Goal: Complete application form: Complete application form

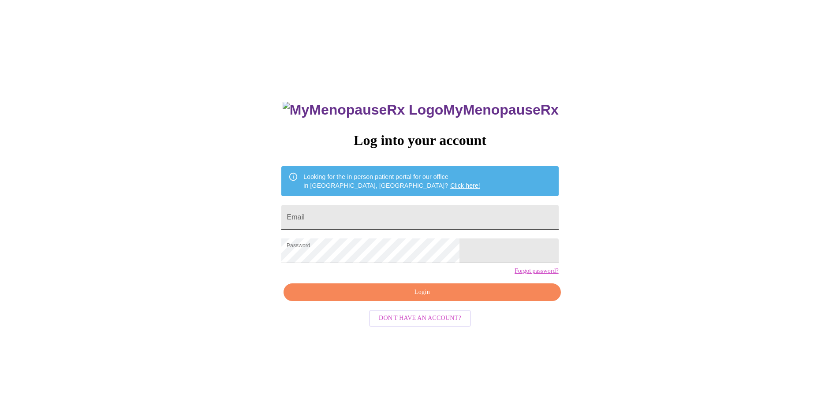
click at [367, 215] on input "Email" at bounding box center [419, 217] width 277 height 25
type input "[EMAIL_ADDRESS][DOMAIN_NAME]"
click at [423, 298] on span "Login" at bounding box center [422, 292] width 257 height 11
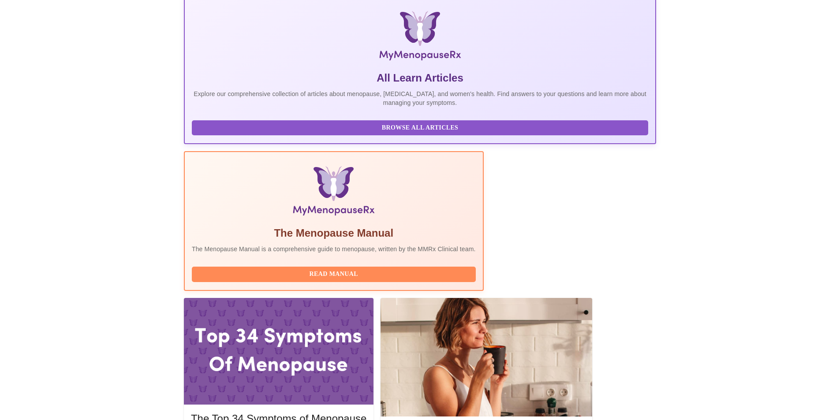
scroll to position [132, 0]
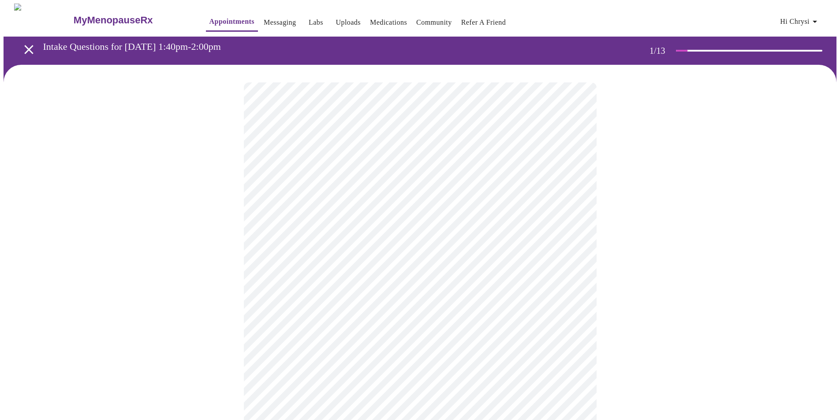
click at [298, 190] on body "MyMenopauseRx Appointments Messaging Labs Uploads Medications Community Refer a…" at bounding box center [420, 407] width 833 height 806
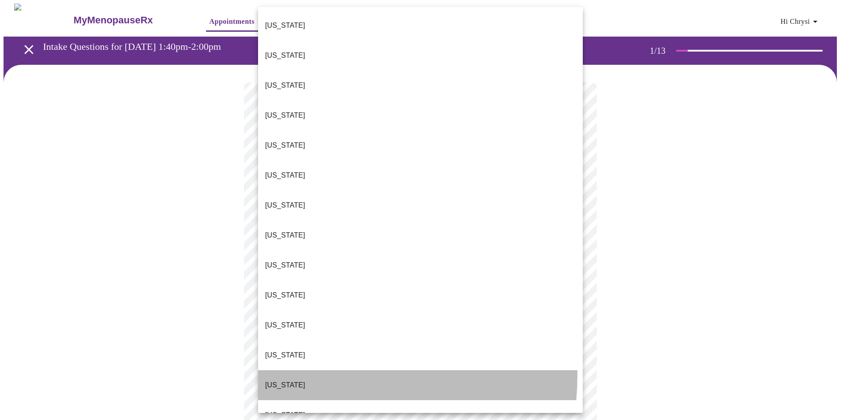
click at [271, 380] on p "[US_STATE]" at bounding box center [285, 385] width 40 height 11
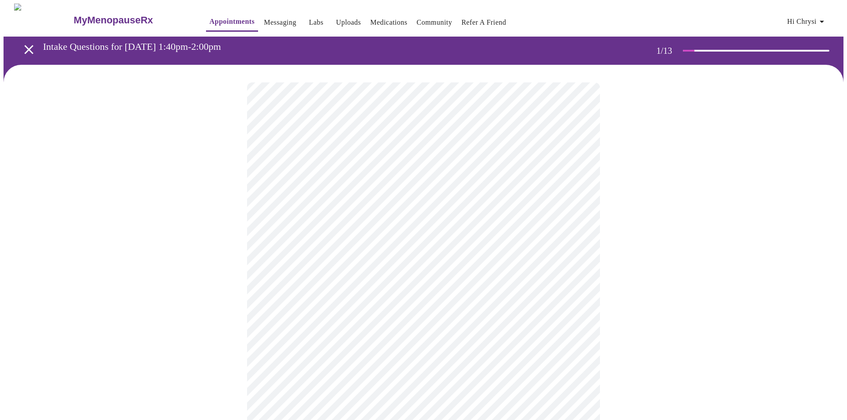
click at [342, 255] on body "MyMenopauseRx Appointments Messaging Labs Uploads Medications Community Refer a…" at bounding box center [424, 404] width 840 height 801
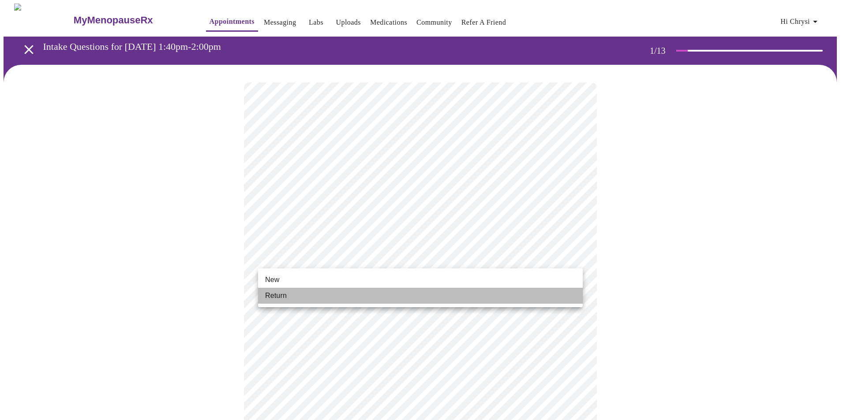
click at [278, 291] on span "Return" at bounding box center [276, 296] width 22 height 11
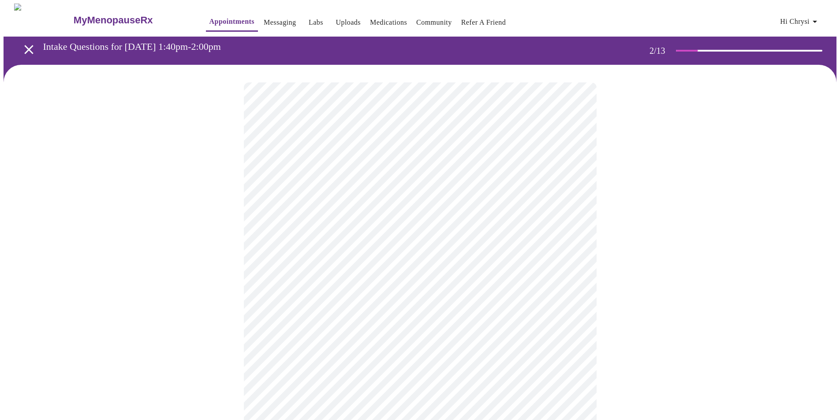
click at [375, 180] on body "MyMenopauseRx Appointments Messaging Labs Uploads Medications Community Refer a…" at bounding box center [420, 269] width 833 height 530
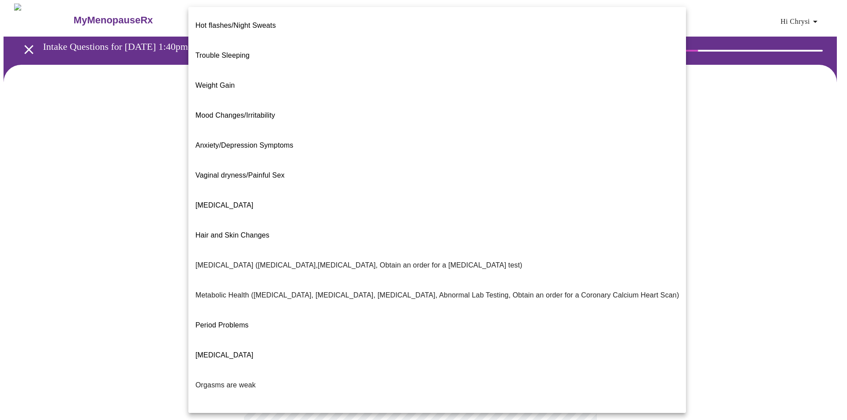
click at [223, 80] on p "Weight Gain" at bounding box center [214, 85] width 39 height 11
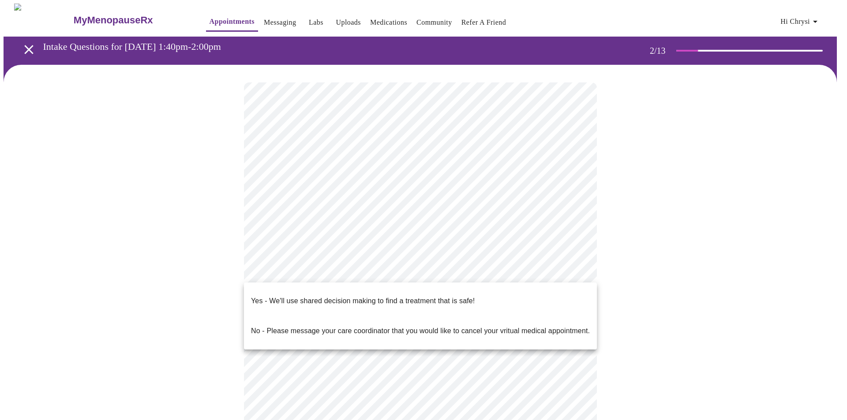
click at [325, 267] on body "MyMenopauseRx Appointments Messaging Labs Uploads Medications Community Refer a…" at bounding box center [424, 266] width 840 height 525
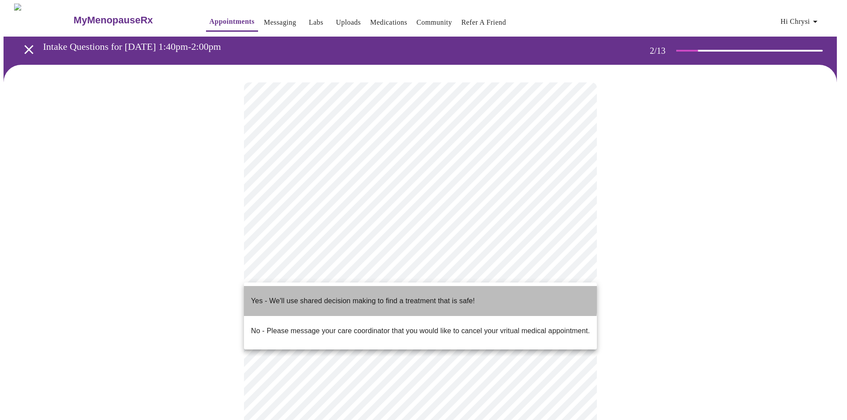
click at [334, 296] on p "Yes - We'll use shared decision making to find a treatment that is safe!" at bounding box center [363, 301] width 224 height 11
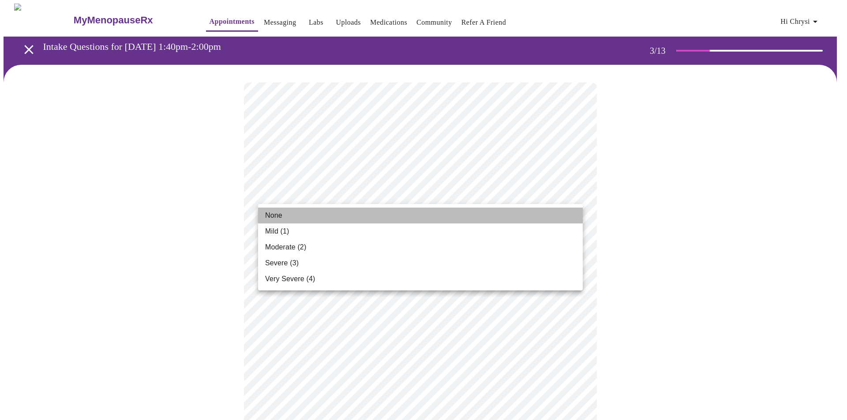
click at [288, 215] on li "None" at bounding box center [420, 216] width 325 height 16
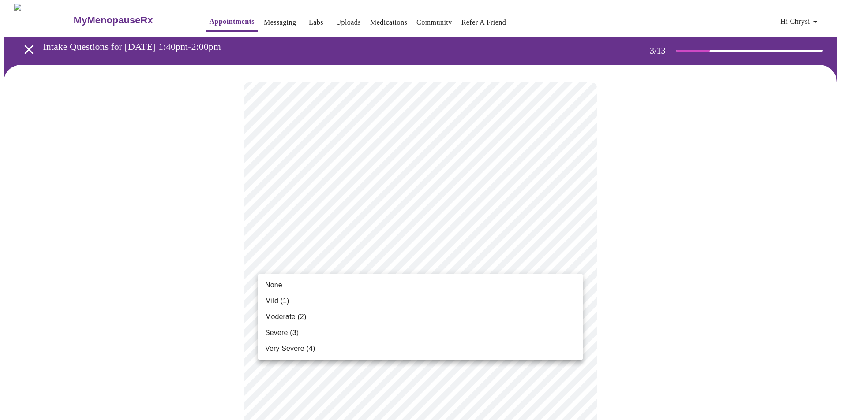
click at [279, 285] on span "None" at bounding box center [273, 285] width 17 height 11
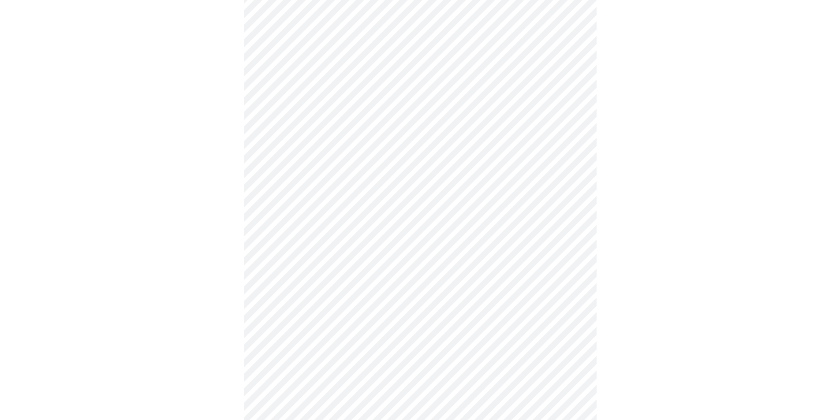
scroll to position [88, 0]
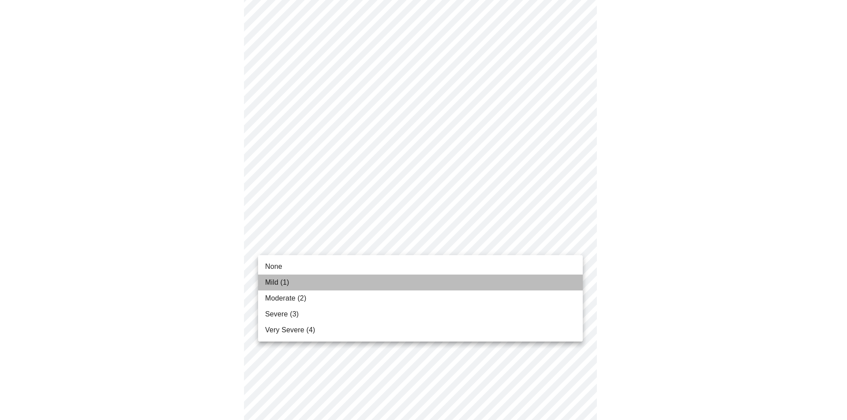
click at [278, 280] on span "Mild (1)" at bounding box center [277, 282] width 24 height 11
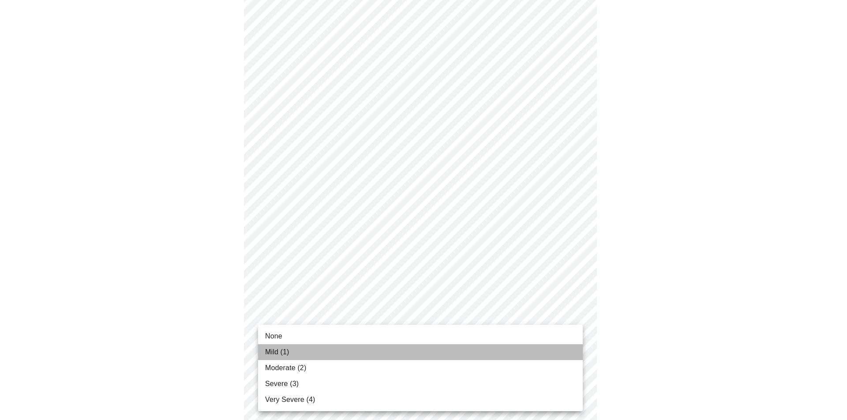
click at [266, 351] on span "Mild (1)" at bounding box center [277, 352] width 24 height 11
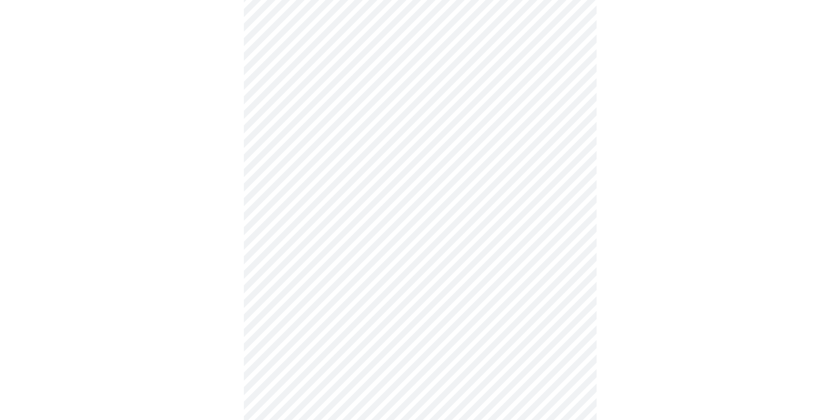
scroll to position [132, 0]
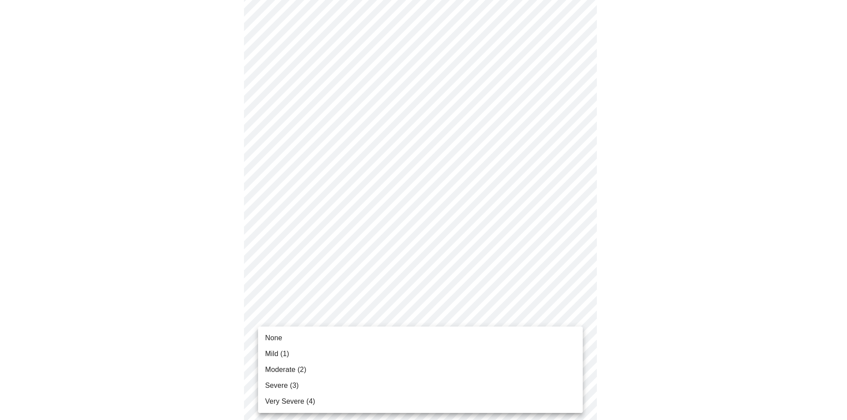
click at [275, 351] on span "Mild (1)" at bounding box center [277, 354] width 24 height 11
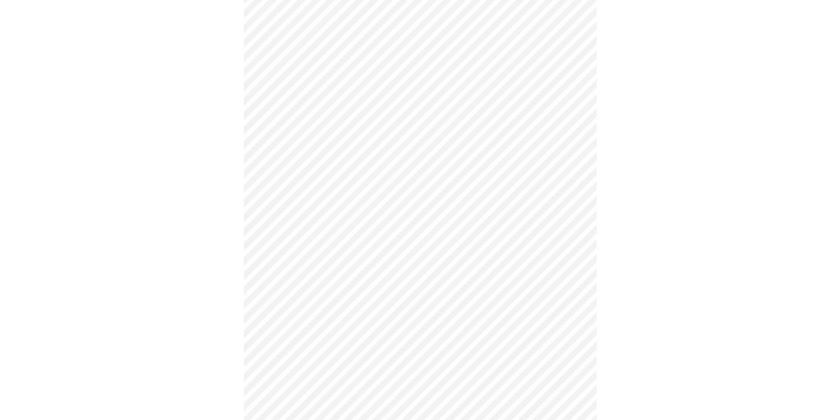
scroll to position [265, 0]
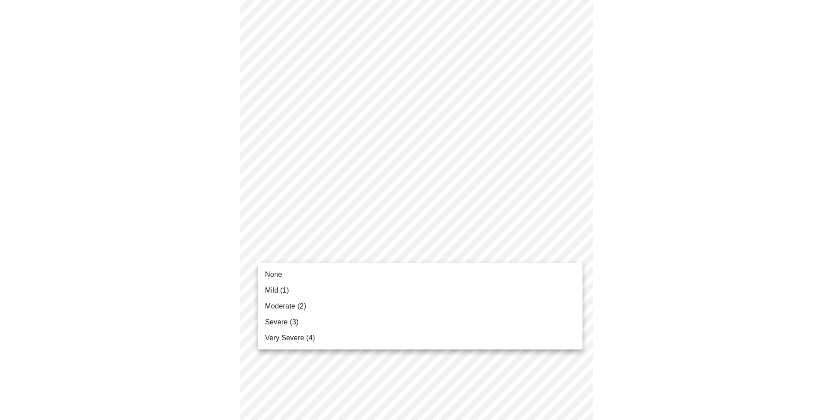
click at [350, 251] on body "MyMenopauseRx Appointments Messaging Labs Uploads Medications Community Refer a…" at bounding box center [420, 295] width 833 height 1112
click at [287, 300] on li "Moderate (2)" at bounding box center [420, 307] width 325 height 16
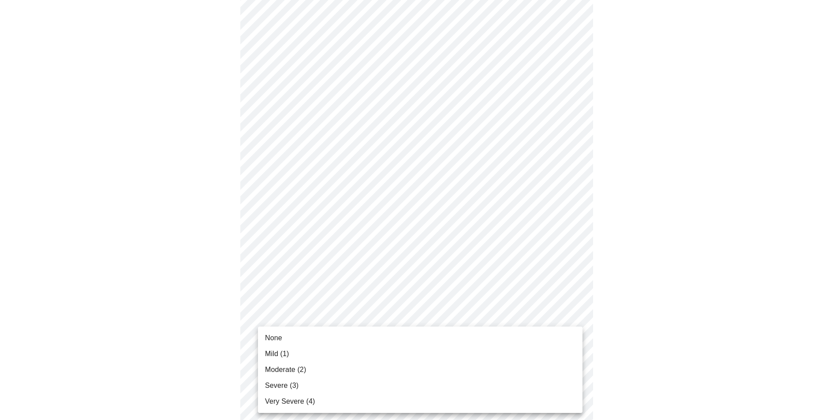
click at [334, 322] on body "MyMenopauseRx Appointments Messaging Labs Uploads Medications Community Refer a…" at bounding box center [420, 288] width 833 height 1099
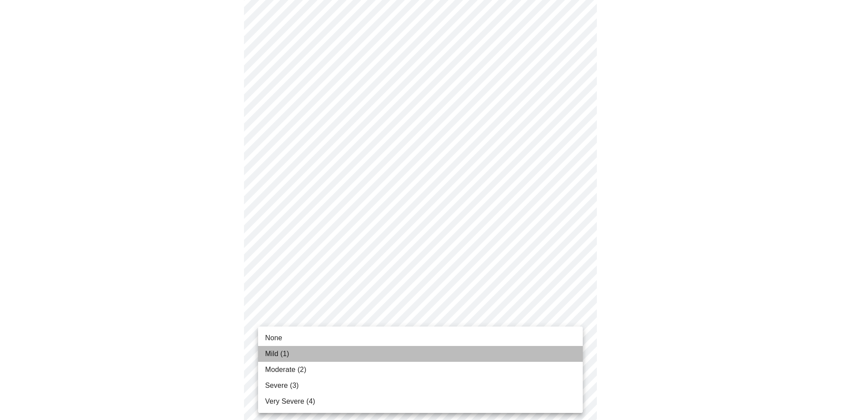
click at [285, 352] on span "Mild (1)" at bounding box center [277, 354] width 24 height 11
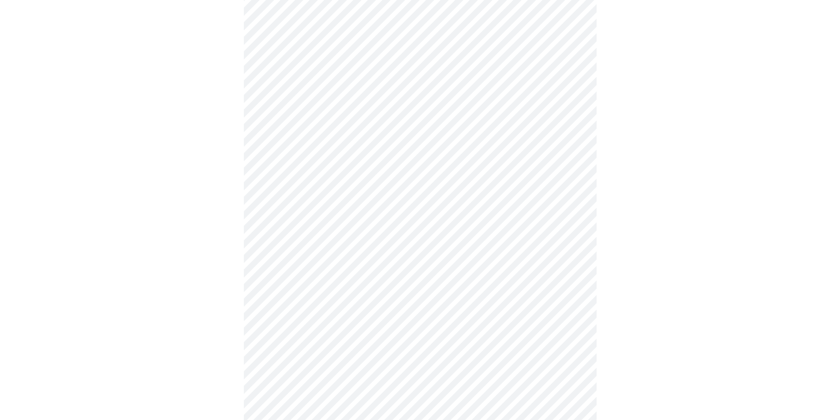
scroll to position [309, 0]
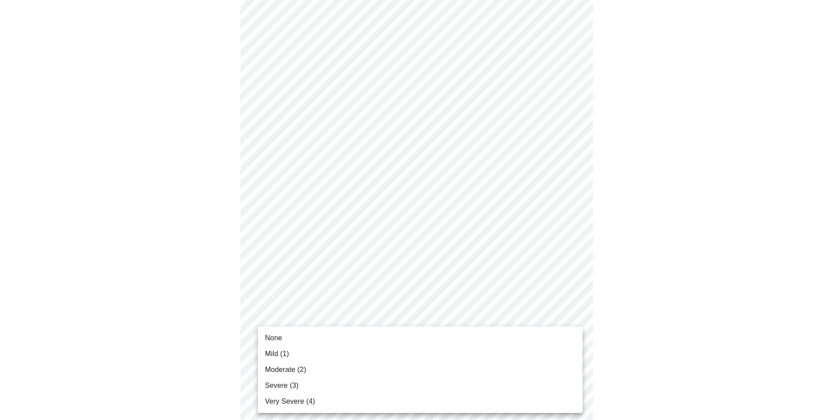
click at [334, 343] on body "MyMenopauseRx Appointments Messaging Labs Uploads Medications Community Refer a…" at bounding box center [420, 238] width 833 height 1087
click at [276, 334] on span "None" at bounding box center [273, 338] width 17 height 11
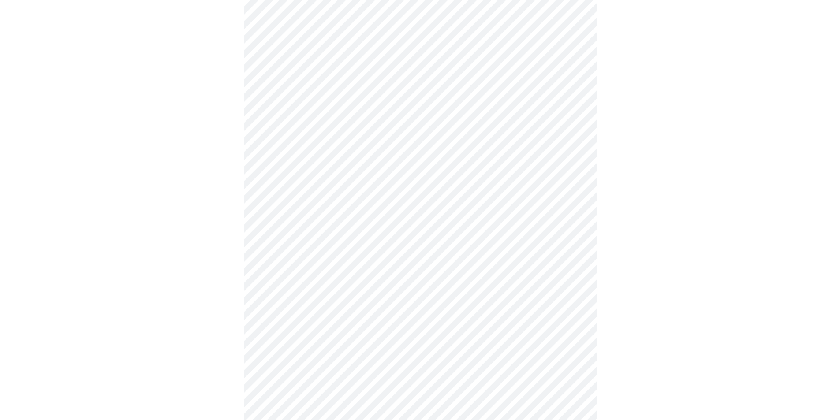
scroll to position [397, 0]
click at [360, 322] on body "MyMenopauseRx Appointments Messaging Labs Uploads Medications Community Refer a…" at bounding box center [420, 144] width 833 height 1075
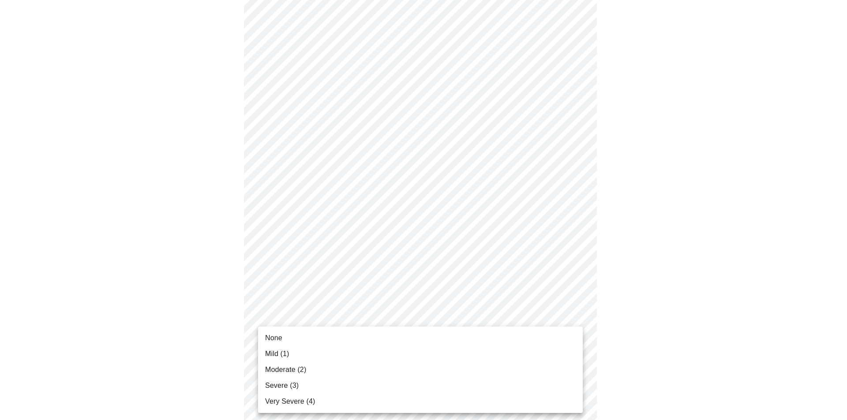
click at [268, 335] on span "None" at bounding box center [273, 338] width 17 height 11
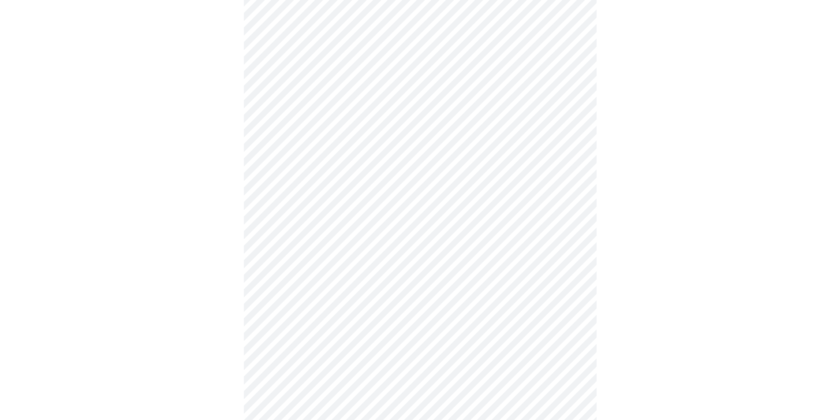
scroll to position [485, 0]
click at [385, 312] on body "MyMenopauseRx Appointments Messaging Labs Uploads Medications Community Refer a…" at bounding box center [424, 49] width 840 height 1062
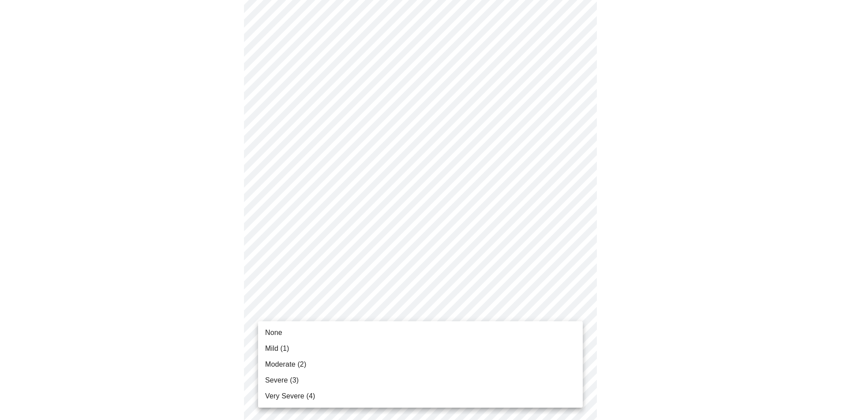
click at [277, 332] on span "None" at bounding box center [273, 333] width 17 height 11
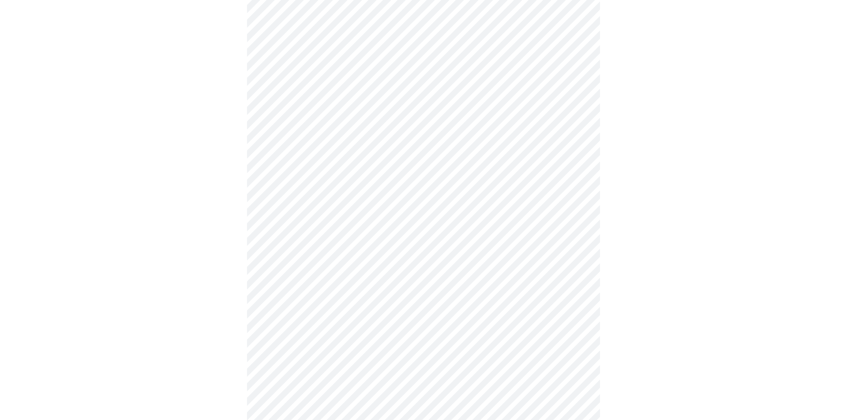
click at [343, 377] on body "MyMenopauseRx Appointments Messaging Labs Uploads Medications Community Refer a…" at bounding box center [424, 43] width 840 height 1050
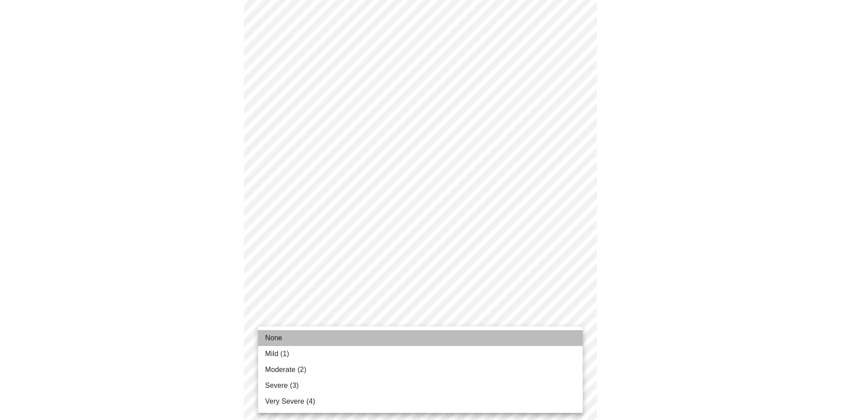
click at [282, 340] on li "None" at bounding box center [420, 338] width 325 height 16
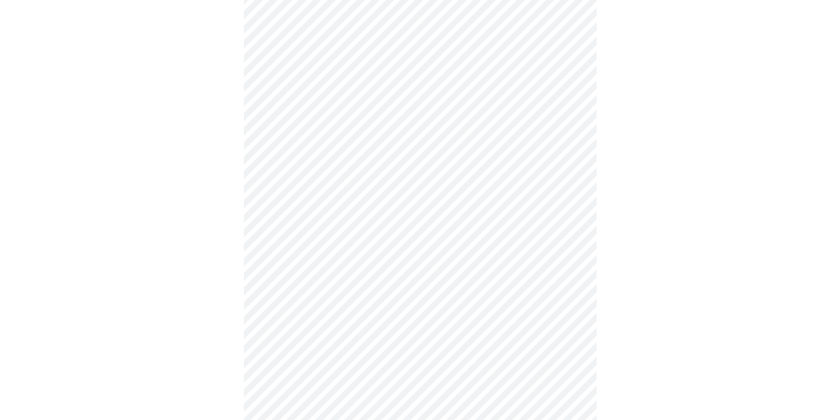
scroll to position [221, 0]
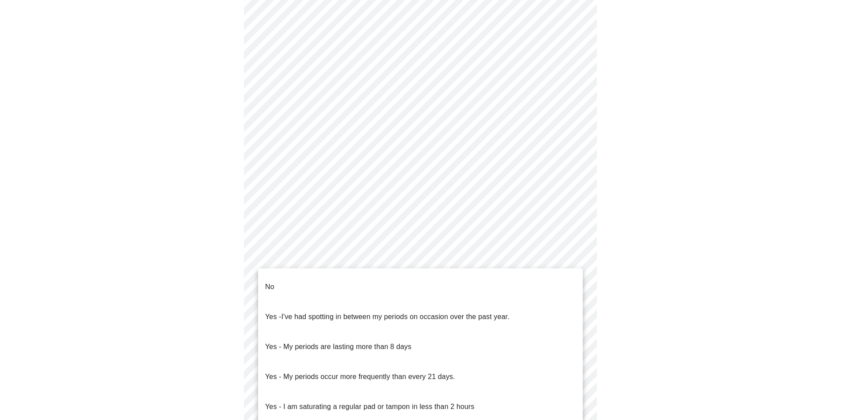
click at [388, 315] on body "MyMenopauseRx Appointments Messaging Labs Uploads Medications Community Refer a…" at bounding box center [424, 218] width 840 height 871
click at [371, 284] on li "No" at bounding box center [420, 287] width 325 height 30
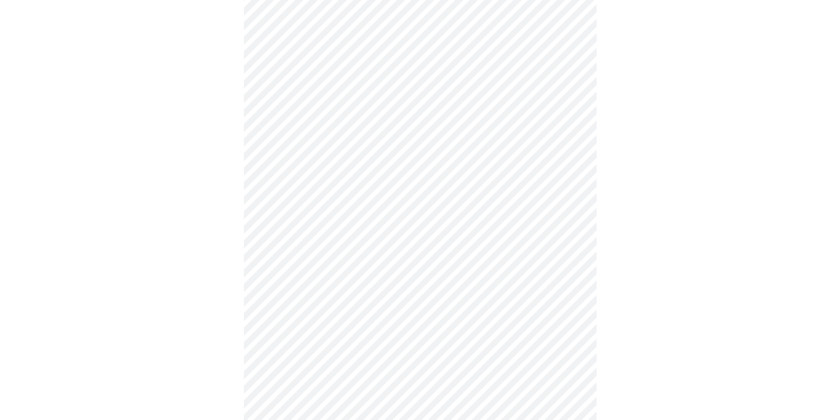
click at [352, 380] on body "MyMenopauseRx Appointments Messaging Labs Uploads Medications Community Refer a…" at bounding box center [420, 215] width 833 height 865
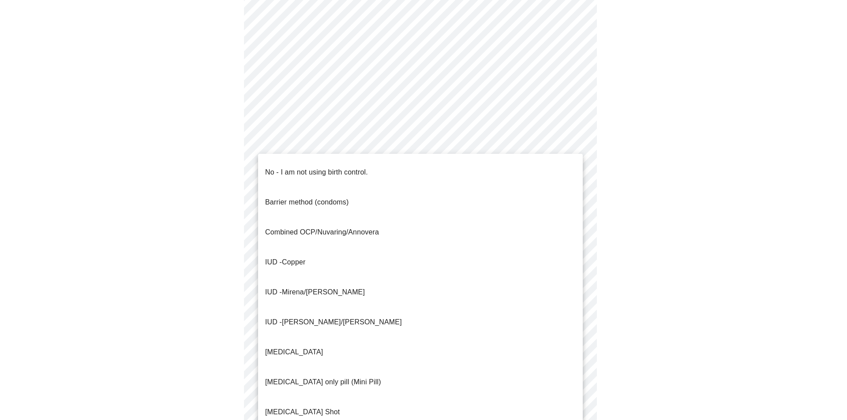
click at [300, 167] on p "No - I am not using birth control." at bounding box center [316, 172] width 103 height 11
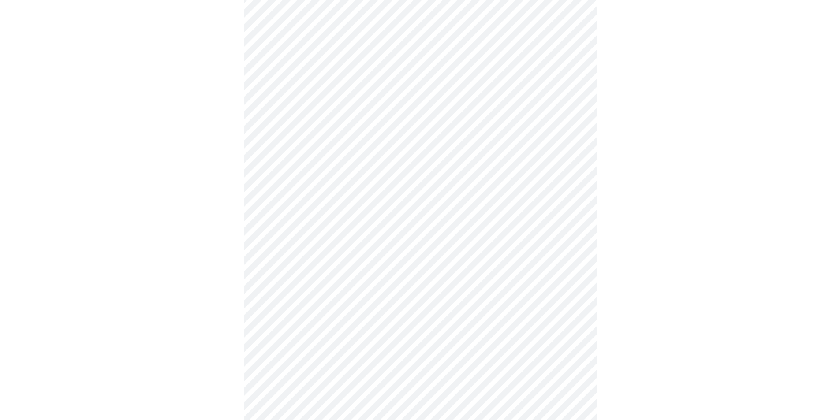
scroll to position [353, 0]
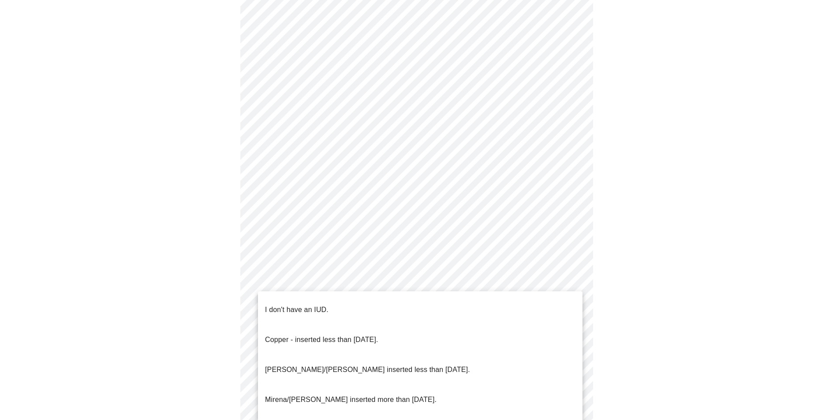
click at [333, 308] on body "MyMenopauseRx Appointments Messaging Labs Uploads Medications Community Refer a…" at bounding box center [420, 81] width 833 height 860
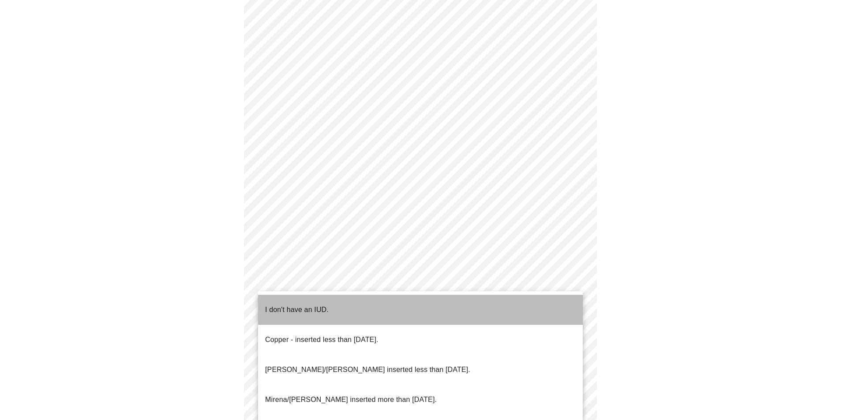
click at [331, 305] on li "I don't have an IUD." at bounding box center [420, 310] width 325 height 30
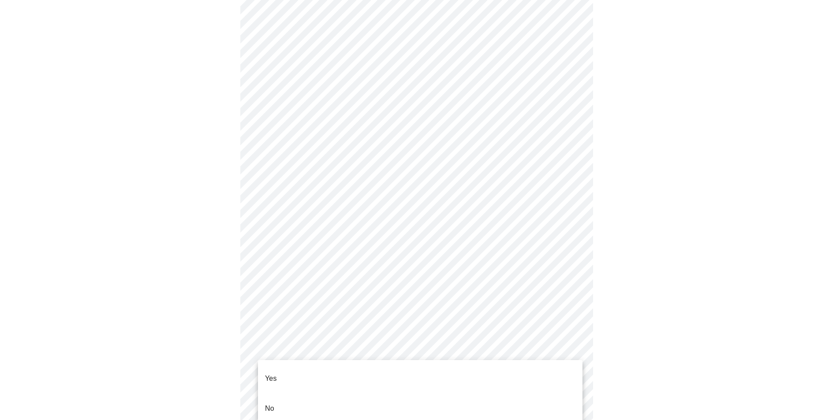
click at [337, 375] on body "MyMenopauseRx Appointments Messaging Labs Uploads Medications Community Refer a…" at bounding box center [420, 78] width 833 height 855
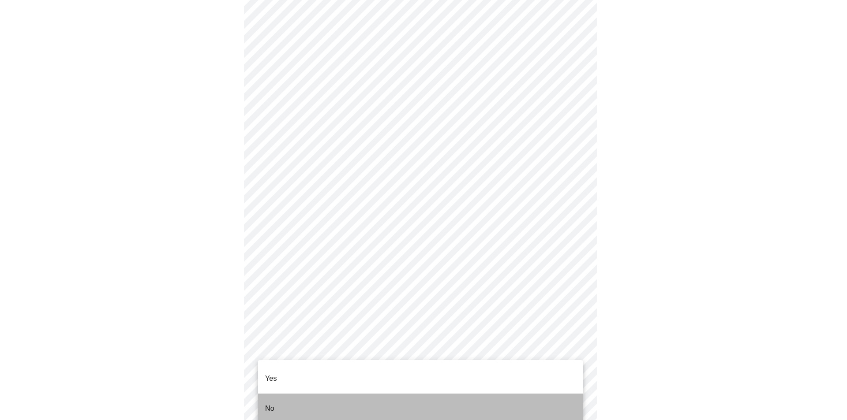
click at [333, 397] on li "No" at bounding box center [420, 409] width 325 height 30
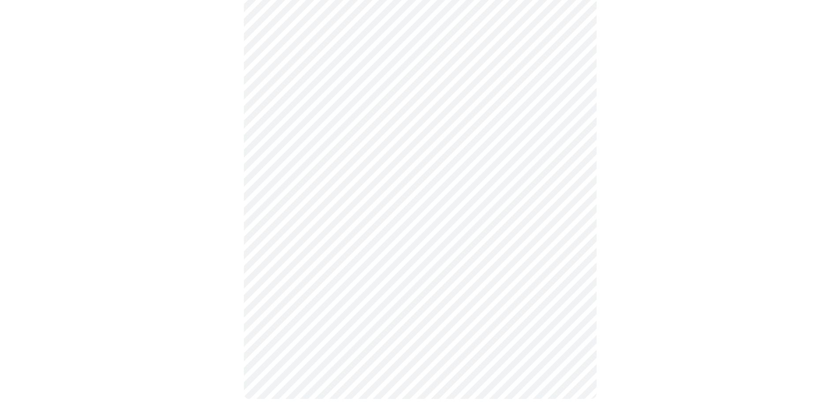
scroll to position [0, 0]
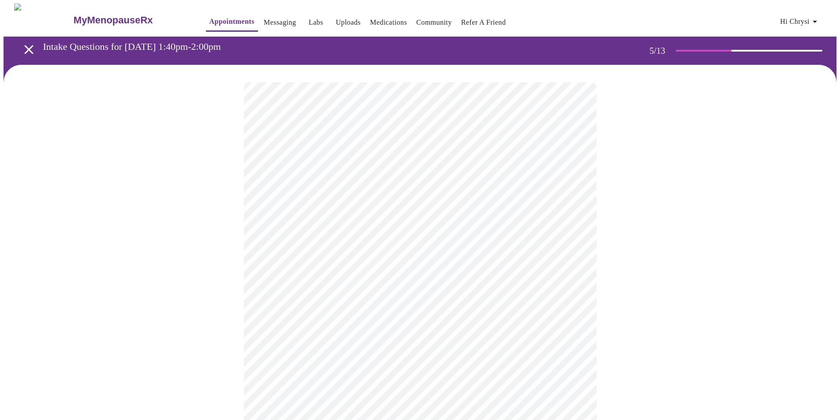
click at [574, 228] on body "MyMenopauseRx Appointments Messaging Labs Uploads Medications Community Refer a…" at bounding box center [420, 330] width 833 height 652
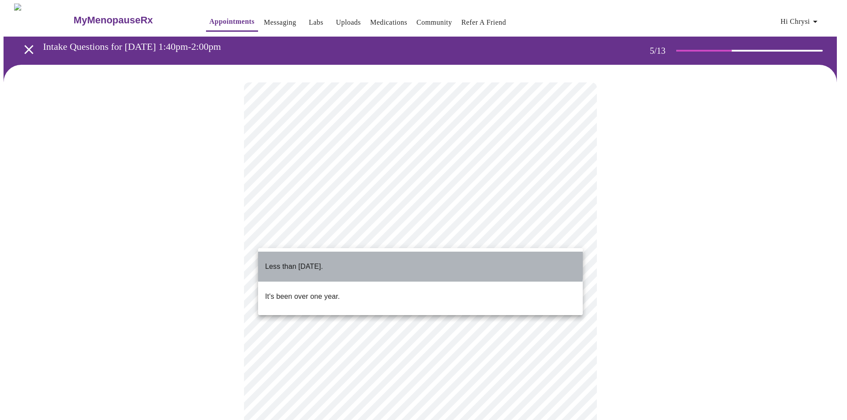
click at [377, 260] on li "Less than [DATE]." at bounding box center [420, 267] width 325 height 30
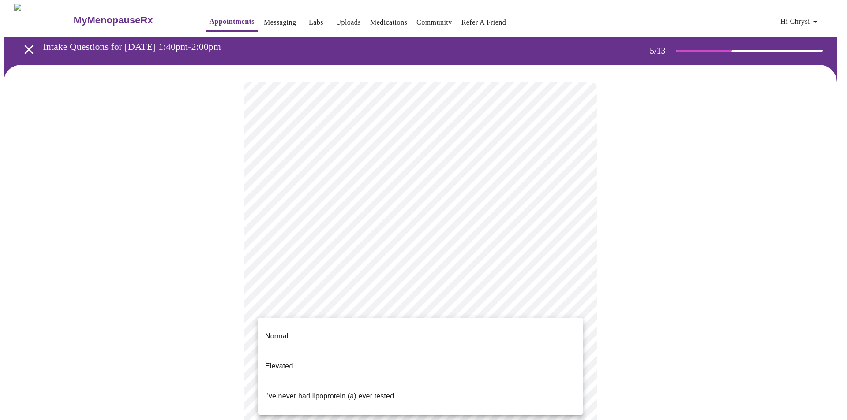
click at [378, 303] on body "MyMenopauseRx Appointments Messaging Labs Uploads Medications Community Refer a…" at bounding box center [424, 330] width 840 height 652
click at [354, 391] on p "I've never had lipoprotein (a) ever tested." at bounding box center [330, 396] width 131 height 11
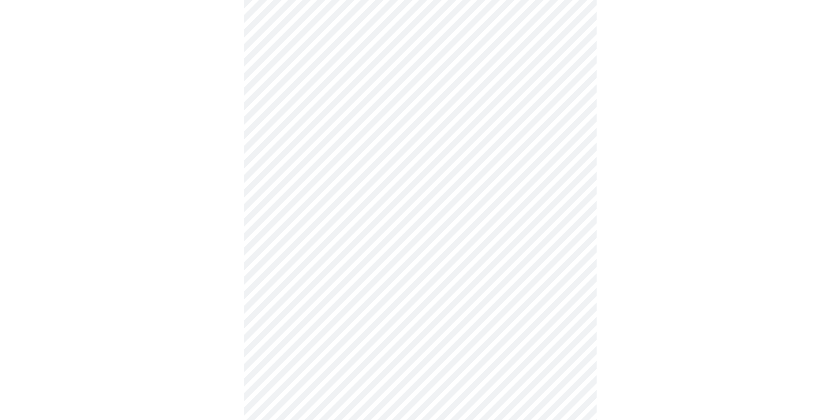
scroll to position [2117, 0]
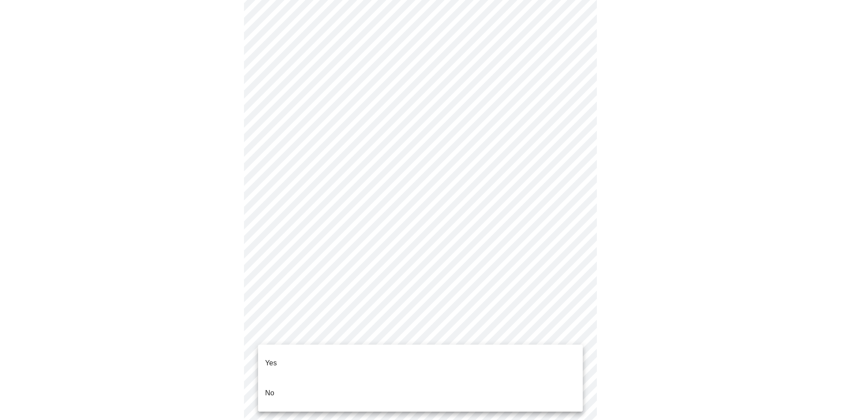
click at [418, 378] on li "No" at bounding box center [420, 393] width 325 height 30
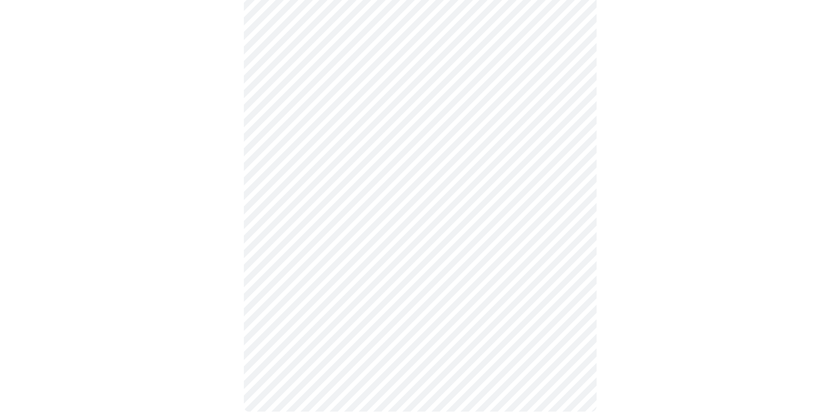
scroll to position [420, 0]
